Goal: Task Accomplishment & Management: Complete application form

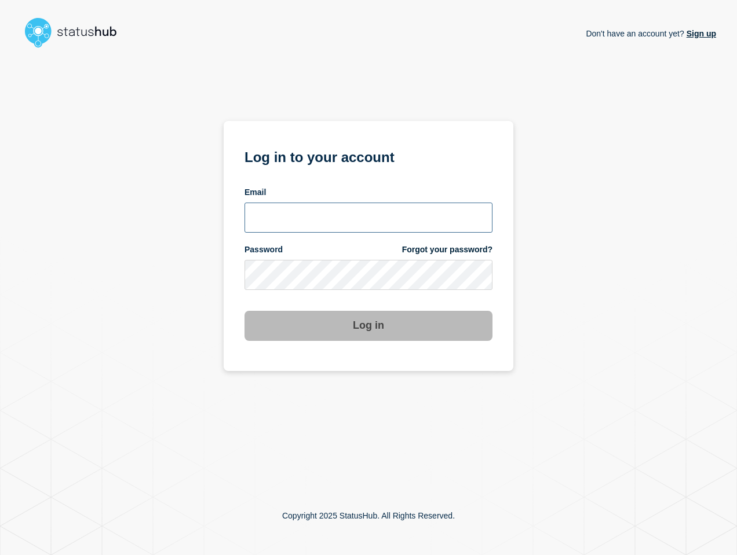
click at [441, 213] on input "email input" at bounding box center [368, 218] width 248 height 30
type input "[EMAIL_ADDRESS][DOMAIN_NAME]"
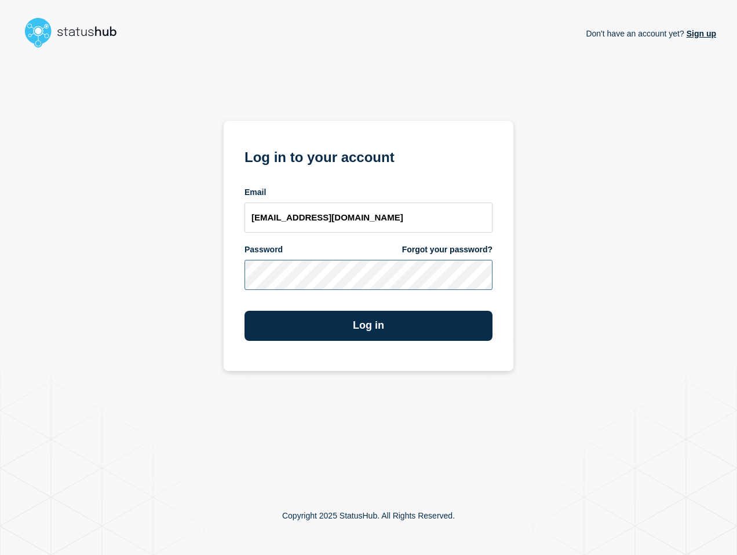
click at [244, 311] on button "Log in" at bounding box center [368, 326] width 248 height 30
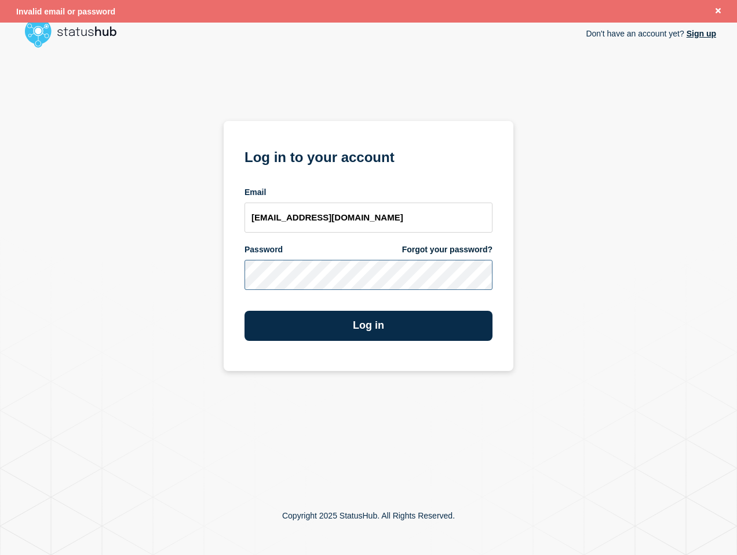
click at [163, 261] on div "Don't have an account yet? Sign up Log in to your account Email [EMAIL_ADDRESS]…" at bounding box center [368, 265] width 695 height 424
click at [215, 263] on div "Don't have an account yet? Sign up Log in to your account Email [EMAIL_ADDRESS]…" at bounding box center [368, 265] width 695 height 424
click at [244, 311] on button "Log in" at bounding box center [368, 326] width 248 height 30
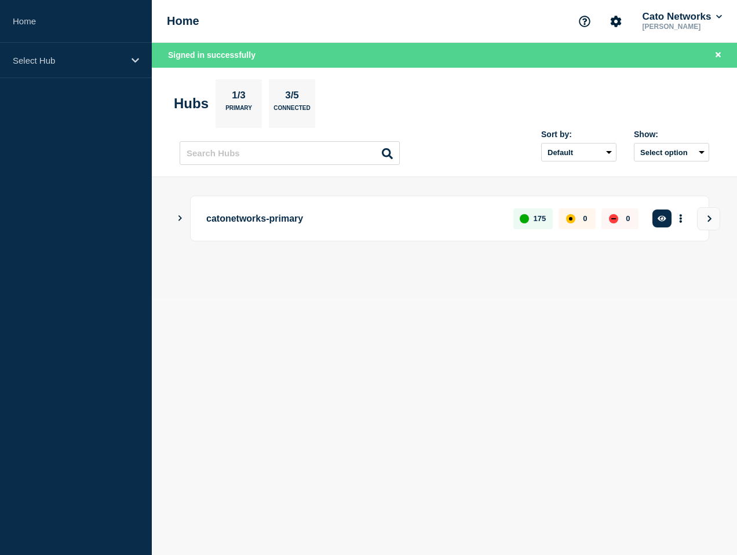
click at [180, 223] on button "Show Connected Hubs" at bounding box center [180, 218] width 6 height 9
click at [180, 219] on icon "Show Connected Hubs" at bounding box center [180, 218] width 6 height 3
click at [180, 219] on icon "Show Connected Hubs" at bounding box center [179, 218] width 3 height 6
click at [256, 213] on p "catonetworks-primary" at bounding box center [353, 218] width 294 height 21
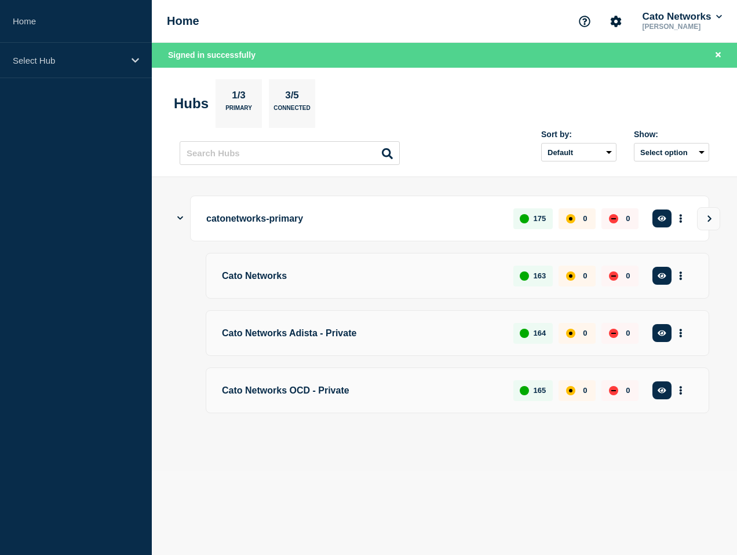
click at [228, 221] on p "catonetworks-primary" at bounding box center [353, 218] width 294 height 21
click at [193, 218] on div "catonetworks-primary 175 0 0 Create incident See overview" at bounding box center [449, 219] width 519 height 46
click at [177, 218] on icon "Show Connected Hubs" at bounding box center [180, 218] width 6 height 8
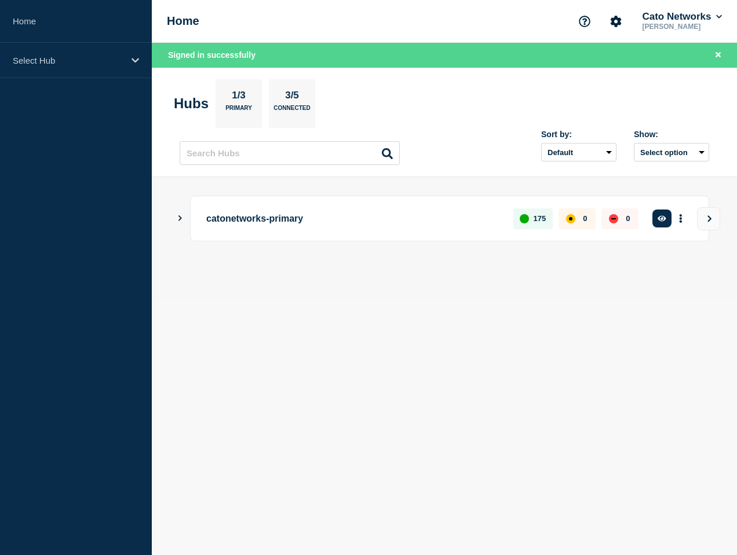
click at [246, 219] on p "catonetworks-primary" at bounding box center [353, 218] width 294 height 21
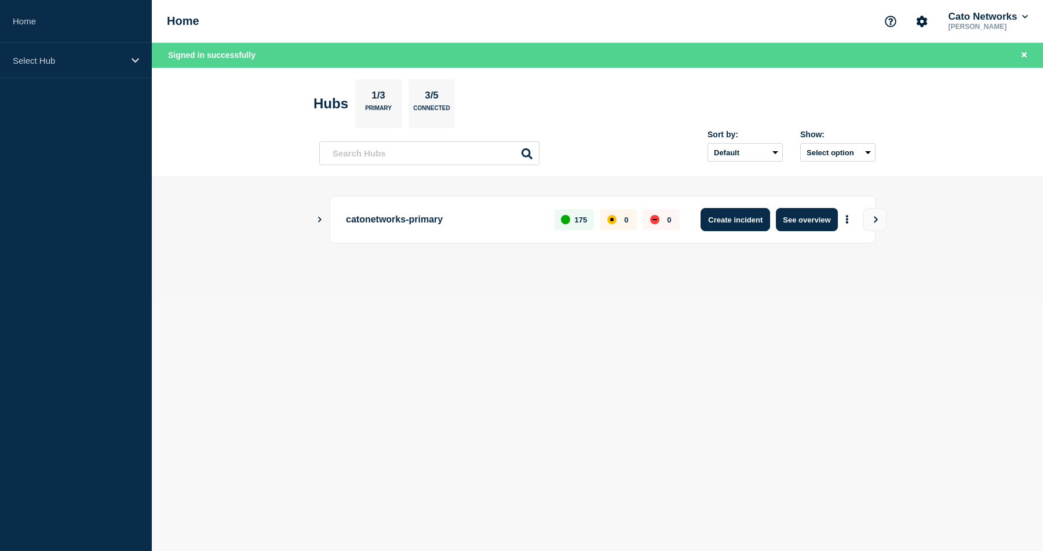
click at [736, 219] on button "Create incident" at bounding box center [735, 219] width 70 height 23
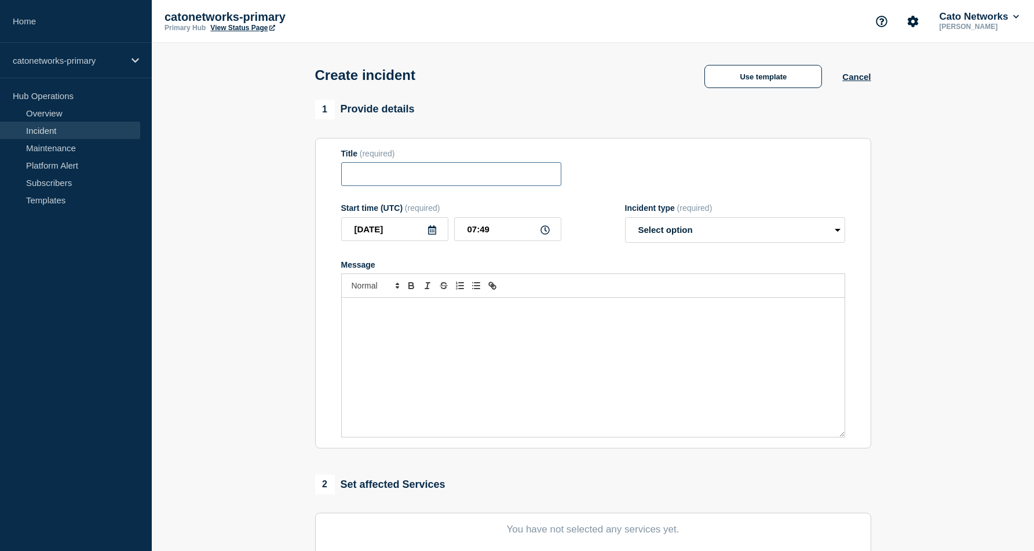
click at [419, 181] on input "Title" at bounding box center [451, 174] width 220 height 24
click at [736, 70] on button "Use template" at bounding box center [763, 76] width 118 height 23
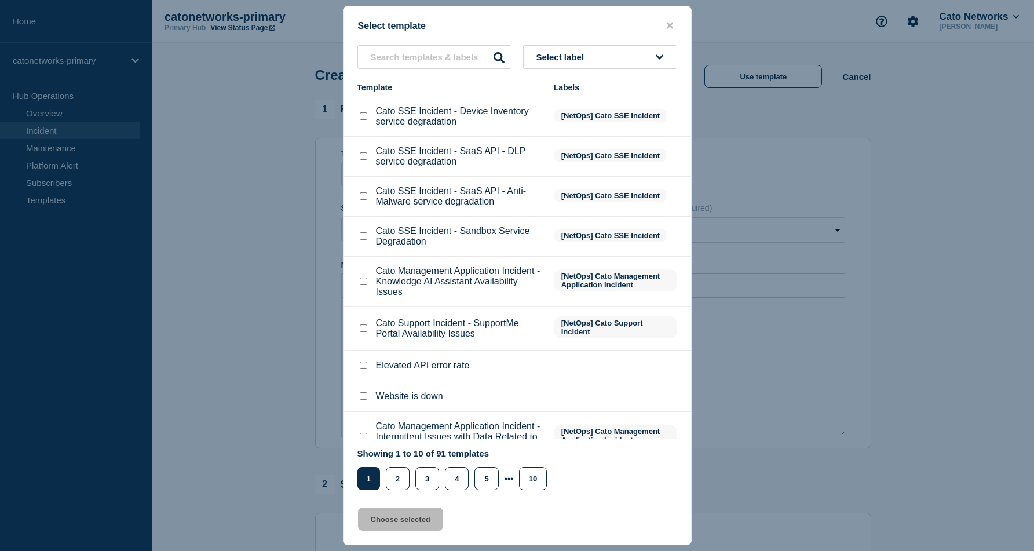
click at [425, 247] on p "Cato SSE Incident - Sandbox Service Degradation" at bounding box center [459, 236] width 166 height 21
click at [430, 50] on input "text" at bounding box center [434, 57] width 154 height 24
paste input "PoP Infrastructure - Services degradation issue"
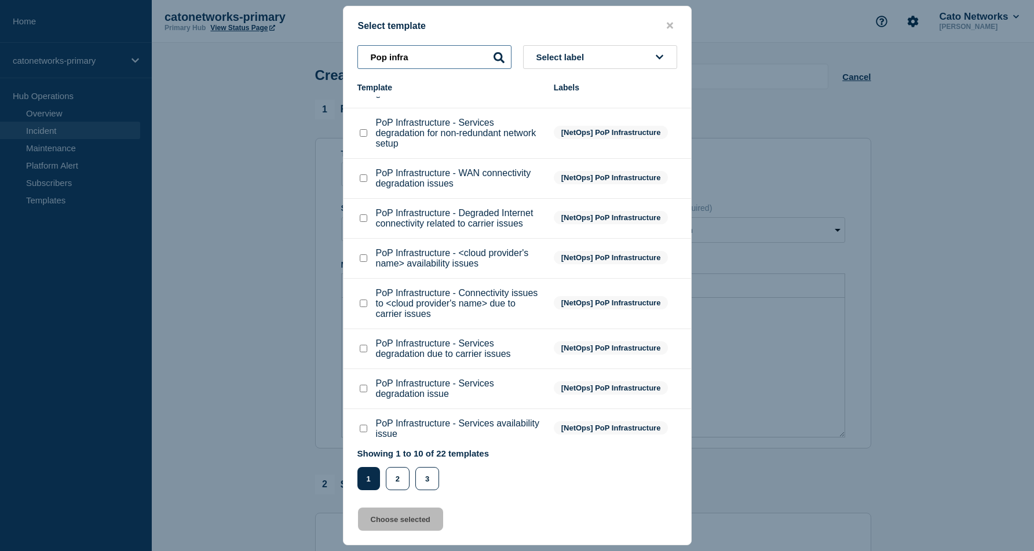
scroll to position [70, 0]
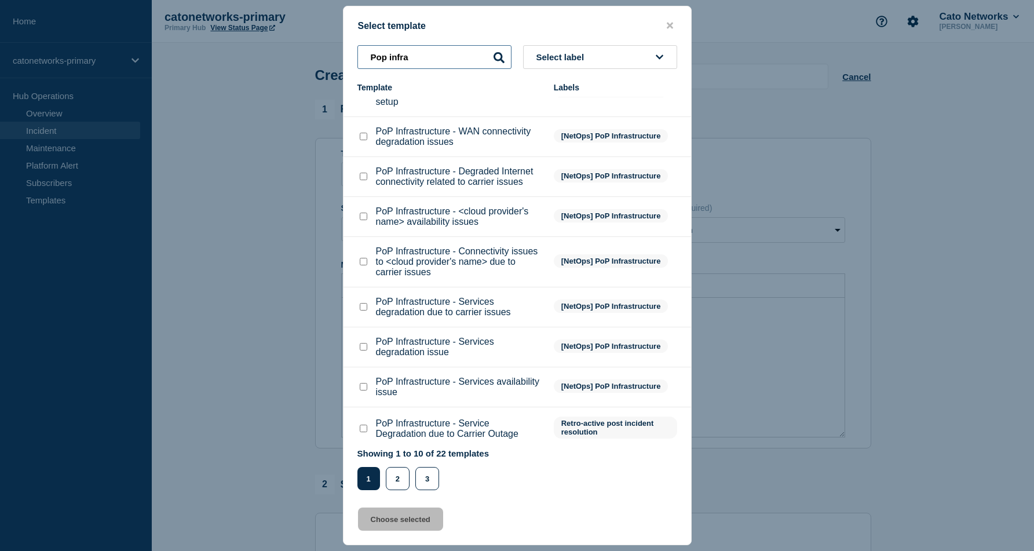
type input "Pop infra"
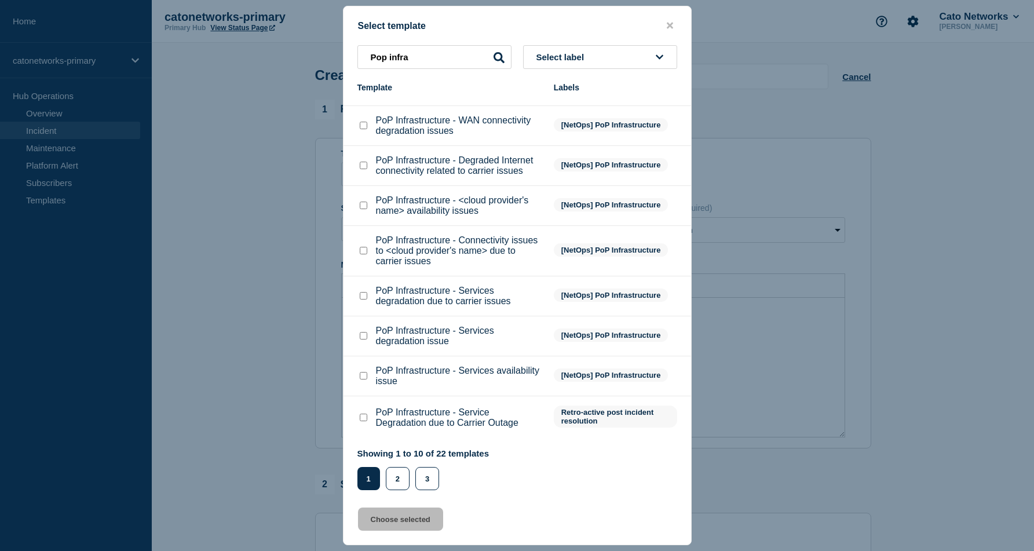
scroll to position [131, 0]
click at [361, 331] on div at bounding box center [363, 336] width 12 height 12
click at [364, 332] on input "PoP Infrastructure - Services degradation issue checkbox" at bounding box center [364, 336] width 8 height 8
checkbox input "true"
click at [416, 528] on button "Choose selected" at bounding box center [400, 518] width 85 height 23
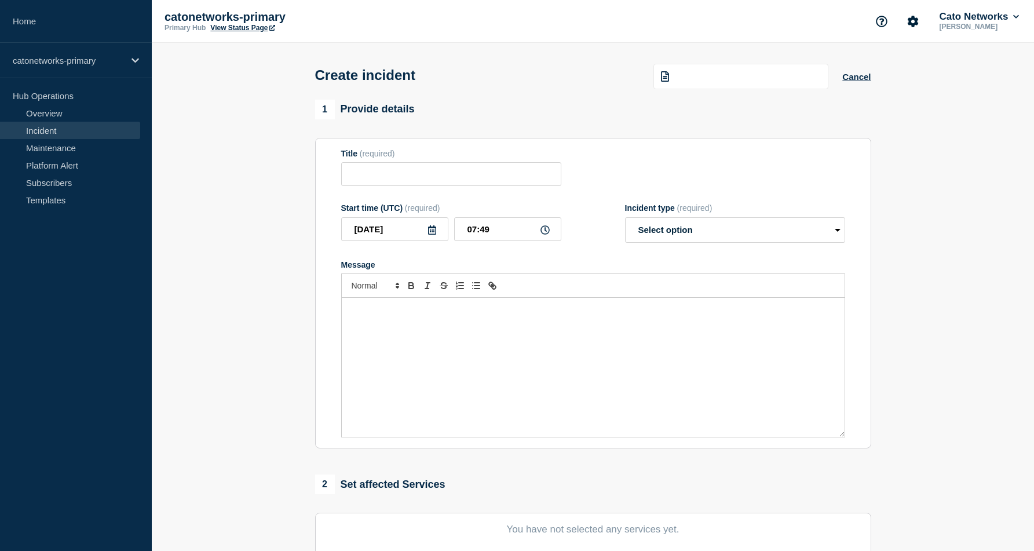
type input "PoP Infrastructure - Services degradation issue"
select select "investigating"
radio input "false"
radio input "true"
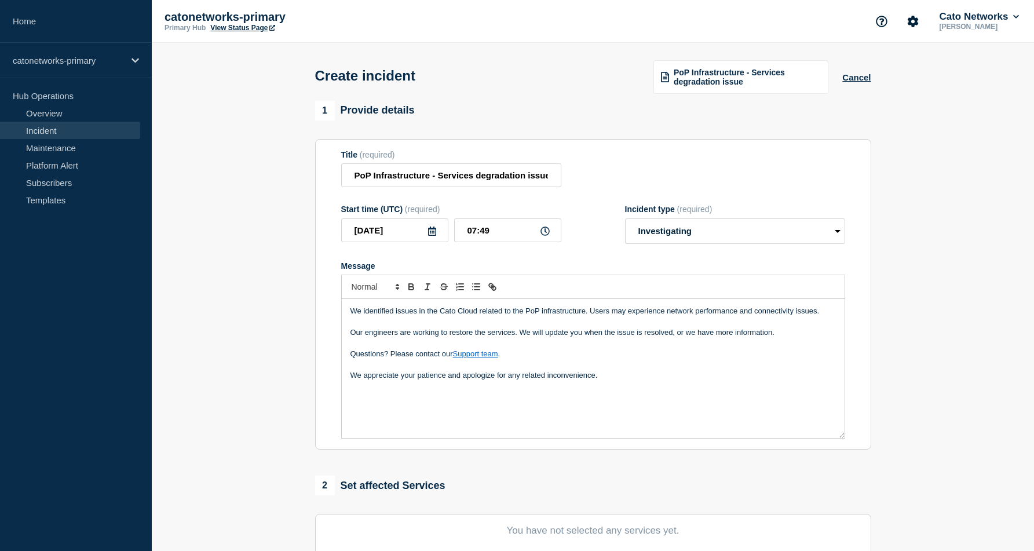
click at [615, 398] on div "We identified issues in the Cato Cloud related to the PoP infrastructure. Users…" at bounding box center [593, 368] width 503 height 139
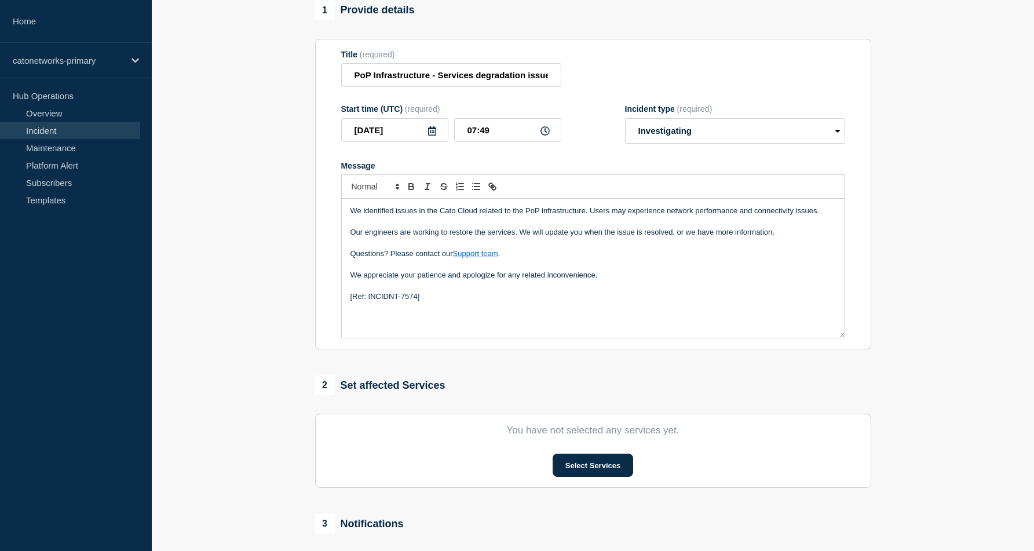
scroll to position [116, 0]
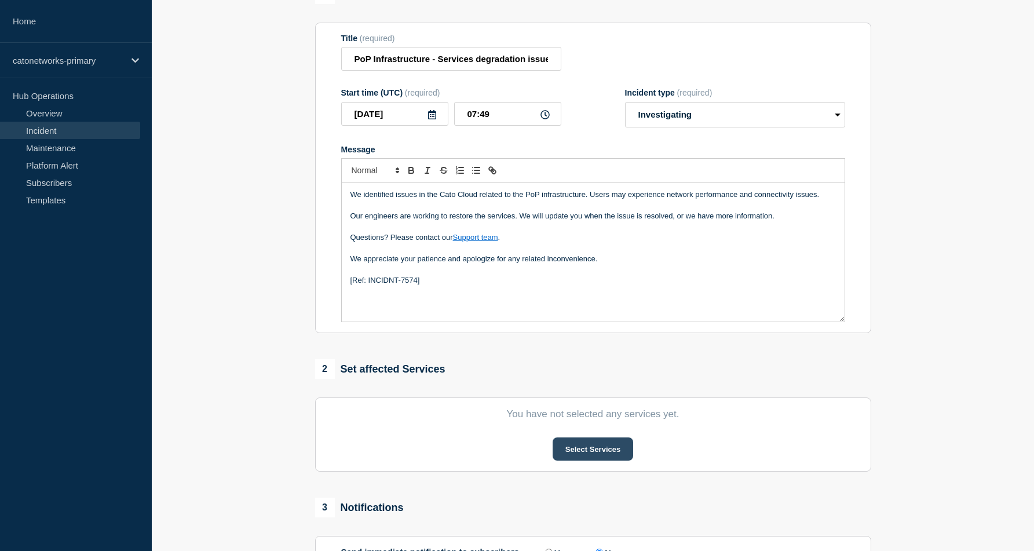
click at [597, 460] on button "Select Services" at bounding box center [593, 448] width 81 height 23
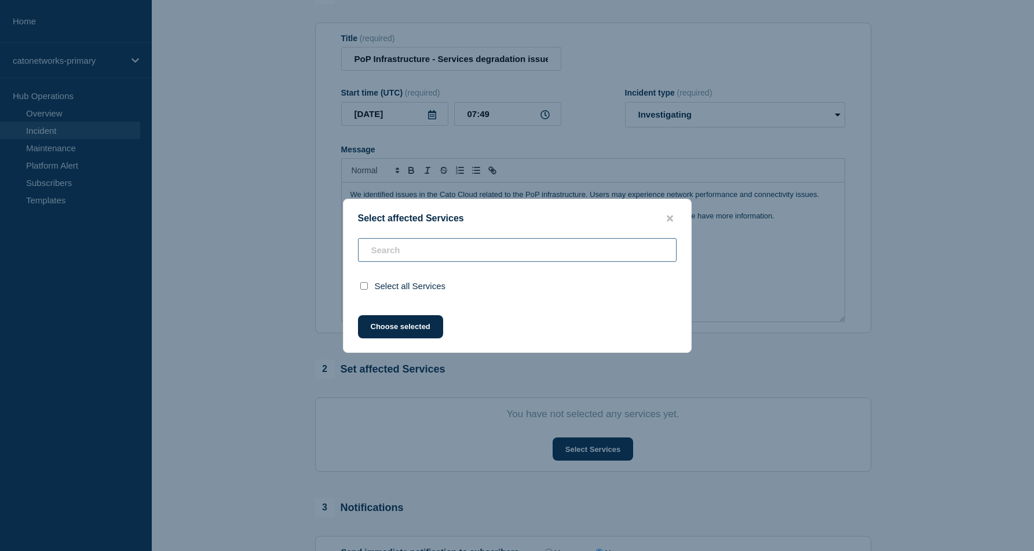
click at [437, 246] on input "text" at bounding box center [517, 250] width 319 height 24
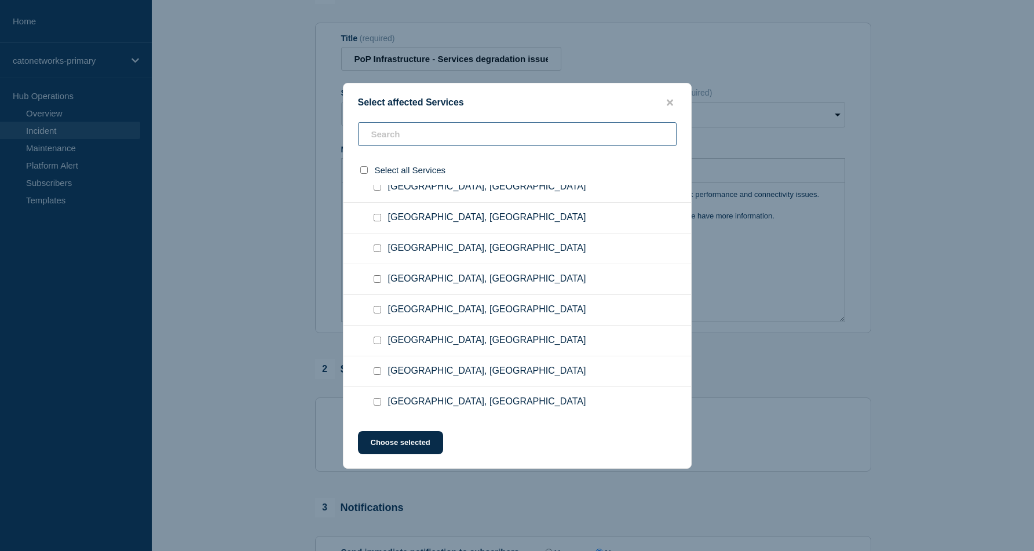
scroll to position [1612, 0]
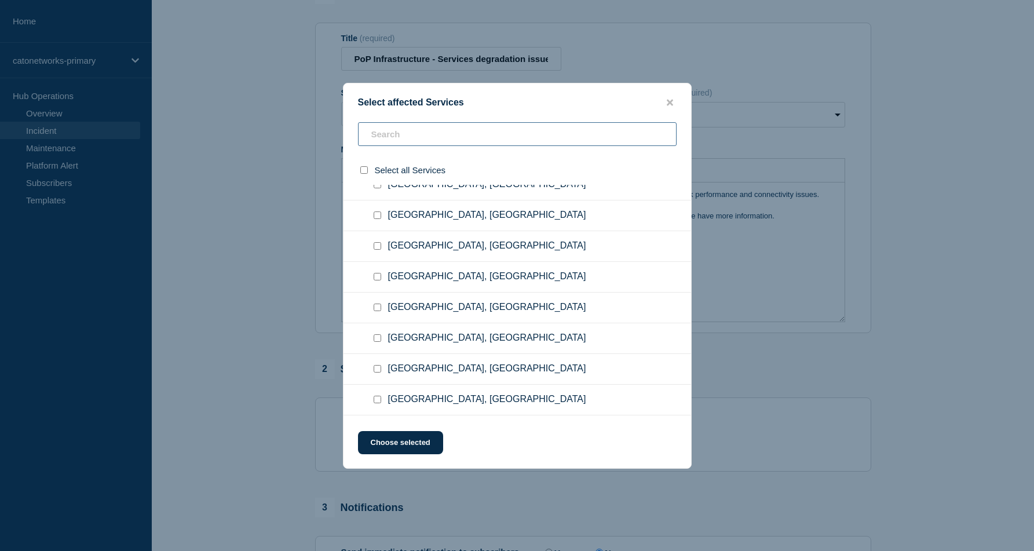
click at [511, 135] on input "text" at bounding box center [517, 134] width 319 height 24
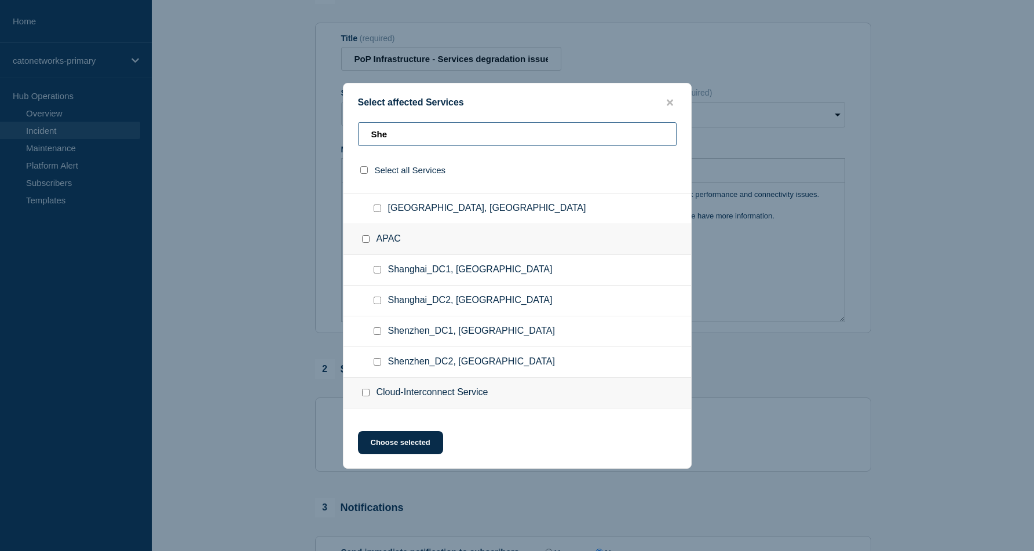
scroll to position [0, 0]
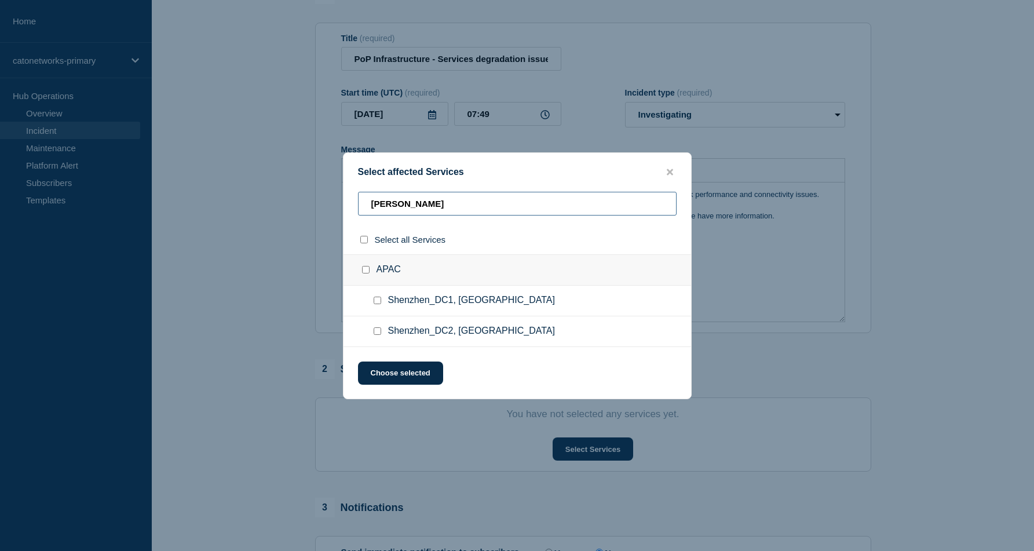
type input "Shen"
click at [377, 334] on input "Shenzhen_DC2, China checkbox" at bounding box center [378, 331] width 8 height 8
checkbox input "true"
click at [379, 376] on button "Choose selected" at bounding box center [400, 372] width 85 height 23
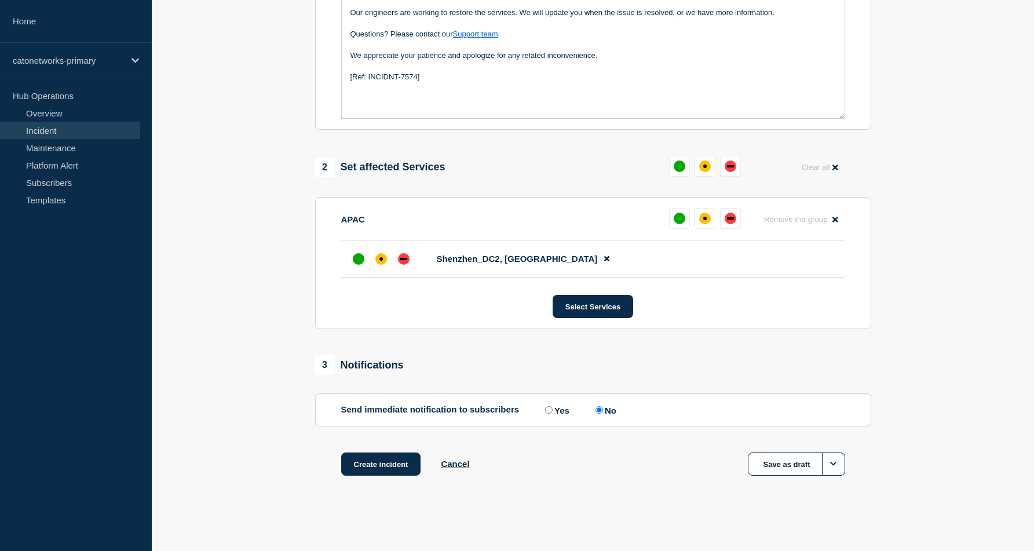
scroll to position [338, 0]
click at [547, 410] on input "Yes" at bounding box center [549, 410] width 8 height 8
radio input "true"
radio input "false"
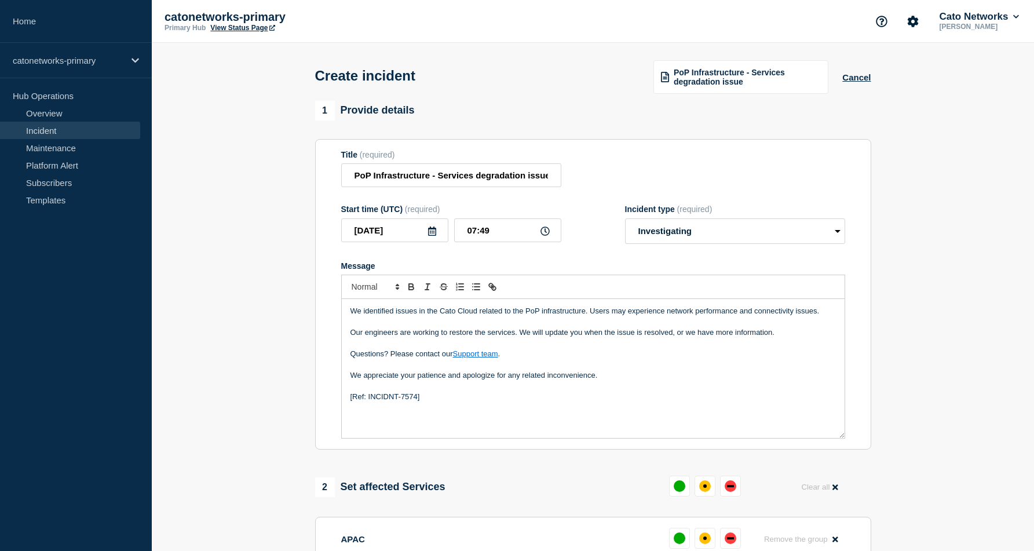
scroll to position [0, 0]
click at [493, 242] on input "07:49" at bounding box center [507, 230] width 107 height 24
type input "07:22"
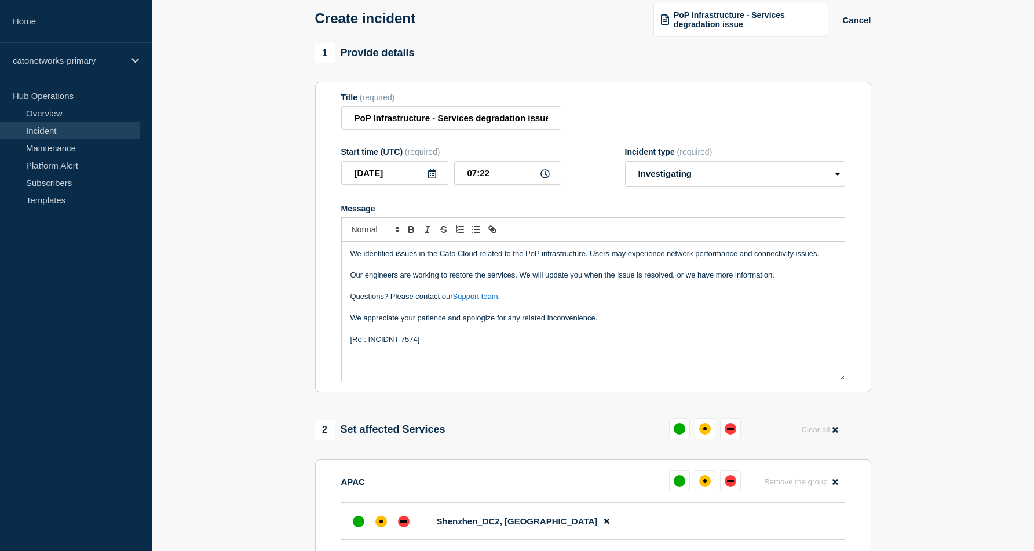
scroll to position [56, 0]
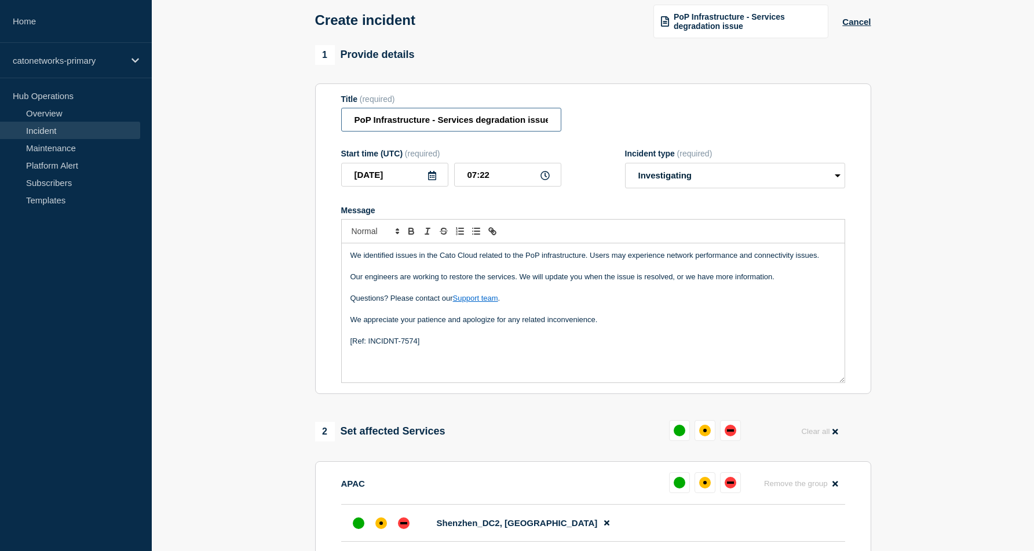
click at [543, 123] on input "PoP Infrastructure - Services degradation issue" at bounding box center [451, 120] width 220 height 24
click at [605, 162] on div "Start time (UTC) (required) 2025-09-14 07:22 Incident type (required) Select op…" at bounding box center [593, 168] width 504 height 39
click at [499, 185] on input "07:22" at bounding box center [507, 175] width 107 height 24
click at [498, 185] on input "07:22" at bounding box center [507, 175] width 107 height 24
click at [609, 215] on div "Message" at bounding box center [593, 210] width 504 height 9
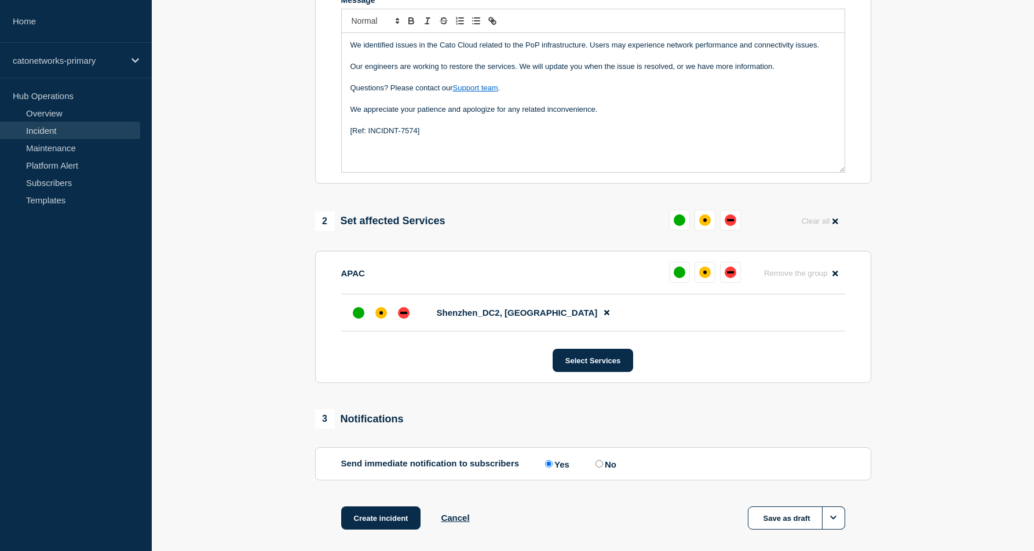
scroll to position [266, 0]
click at [704, 273] on div "affected" at bounding box center [704, 271] width 3 height 3
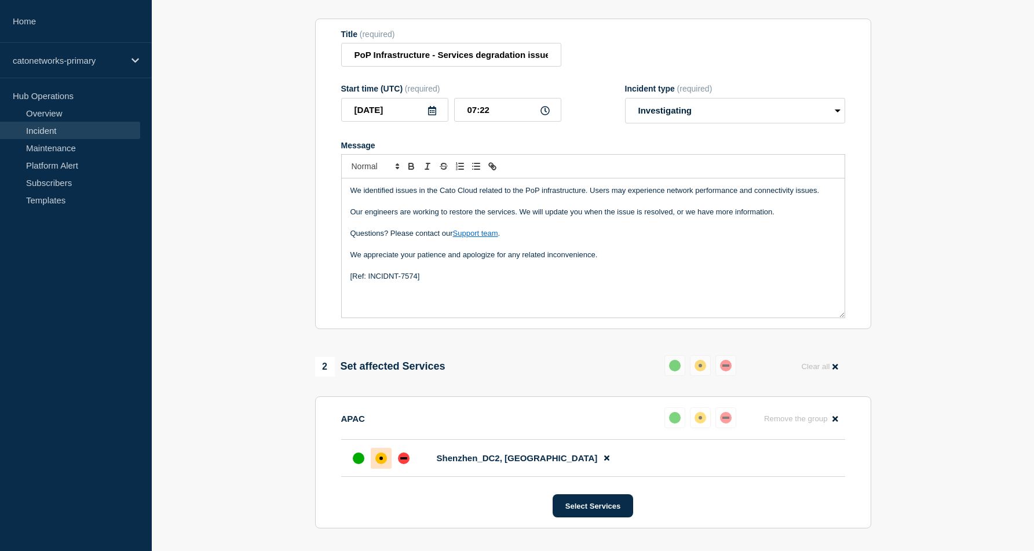
scroll to position [57, 0]
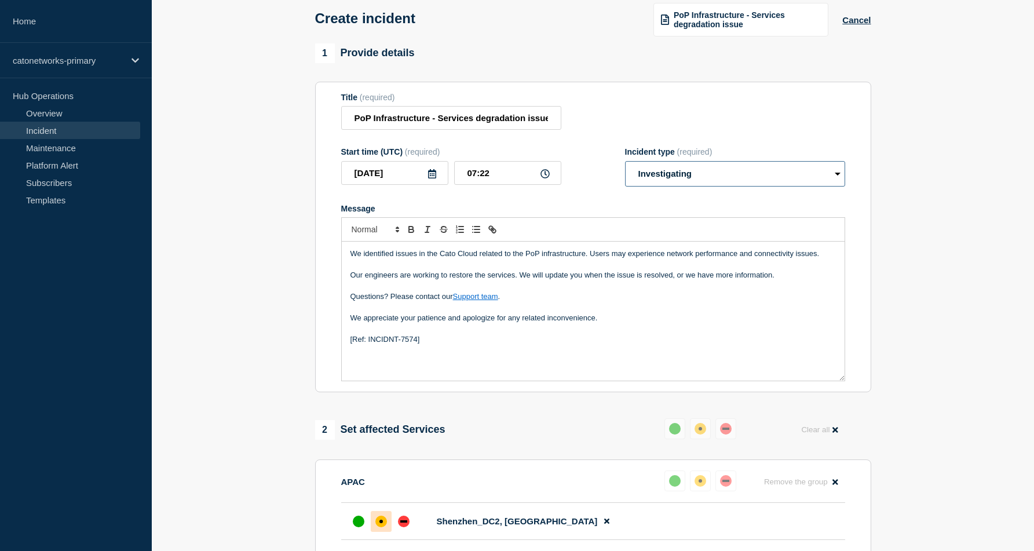
click at [736, 176] on select "Select option Investigating Identified Monitoring" at bounding box center [735, 173] width 220 height 25
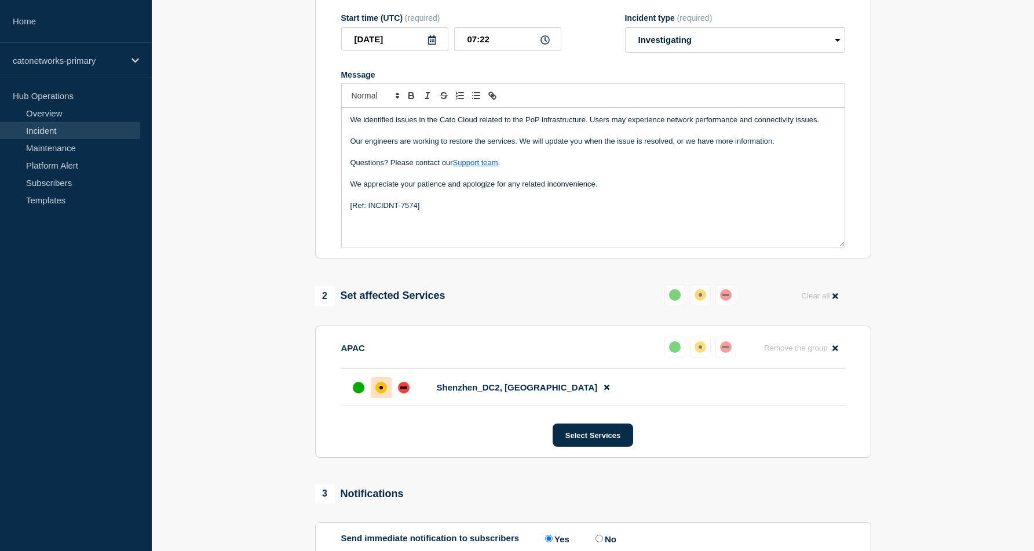
scroll to position [338, 0]
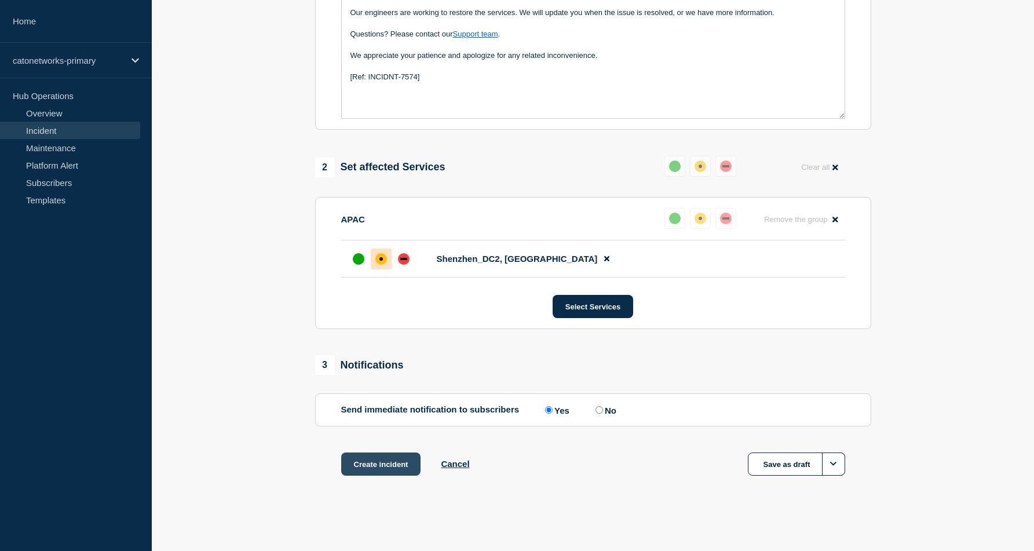
click at [371, 467] on button "Create incident" at bounding box center [381, 463] width 80 height 23
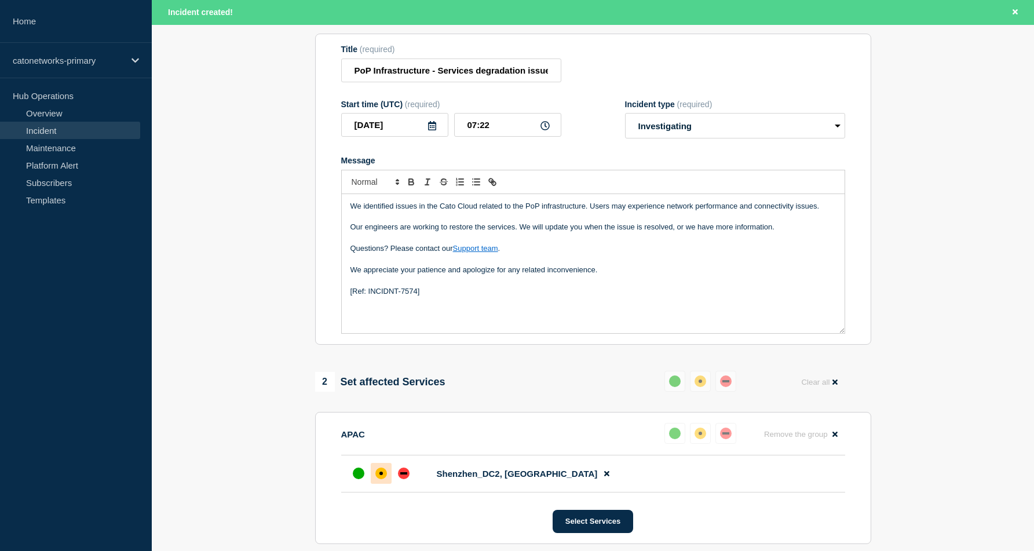
scroll to position [0, 0]
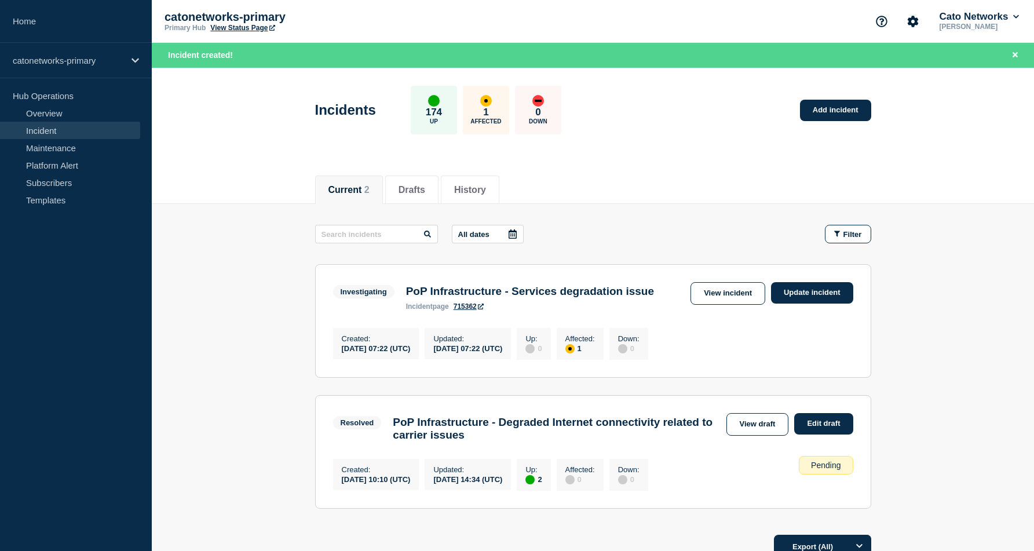
click at [248, 28] on link "View Status Page" at bounding box center [242, 28] width 64 height 8
click at [466, 309] on link "715362" at bounding box center [469, 306] width 30 height 8
